Goal: Transaction & Acquisition: Purchase product/service

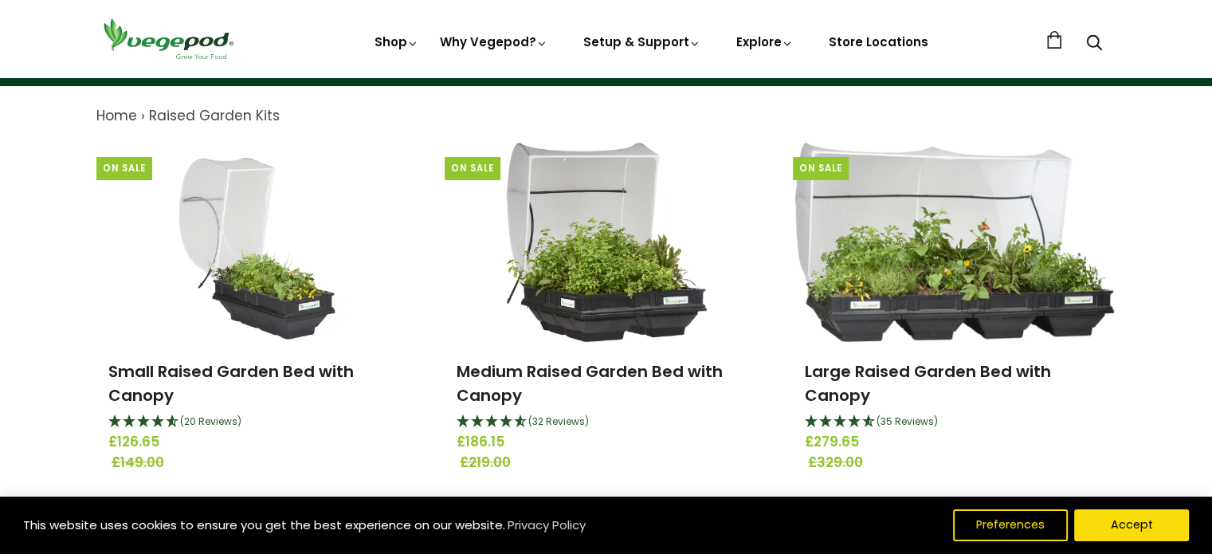
scroll to position [178, 0]
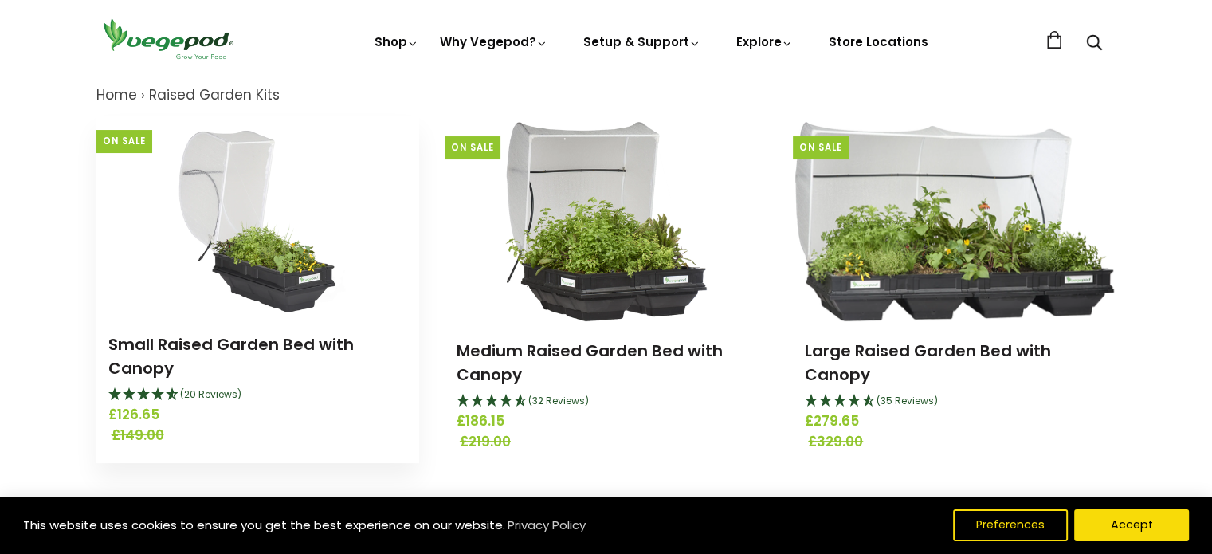
click at [326, 145] on img at bounding box center [258, 215] width 190 height 199
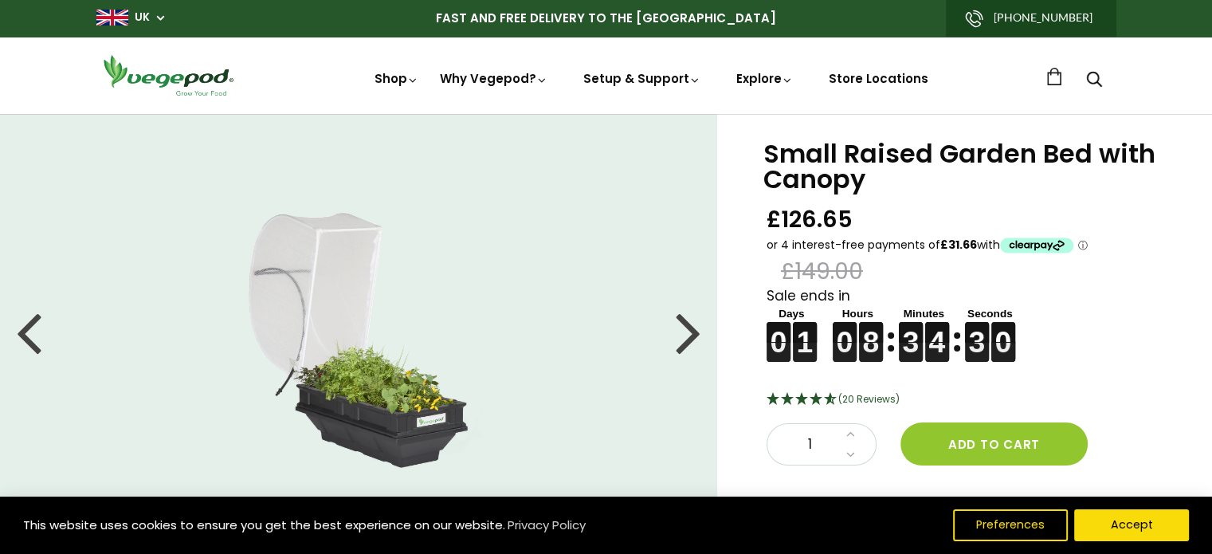
drag, startPoint x: 1216, startPoint y: 49, endPoint x: 1154, endPoint y: 24, distance: 67.2
